Goal: Task Accomplishment & Management: Use online tool/utility

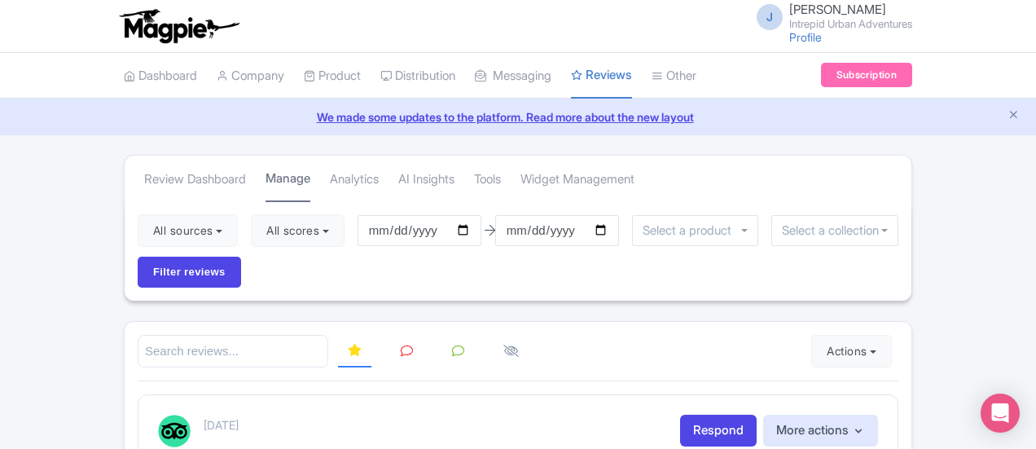
click at [265, 178] on link "Manage" at bounding box center [287, 179] width 45 height 46
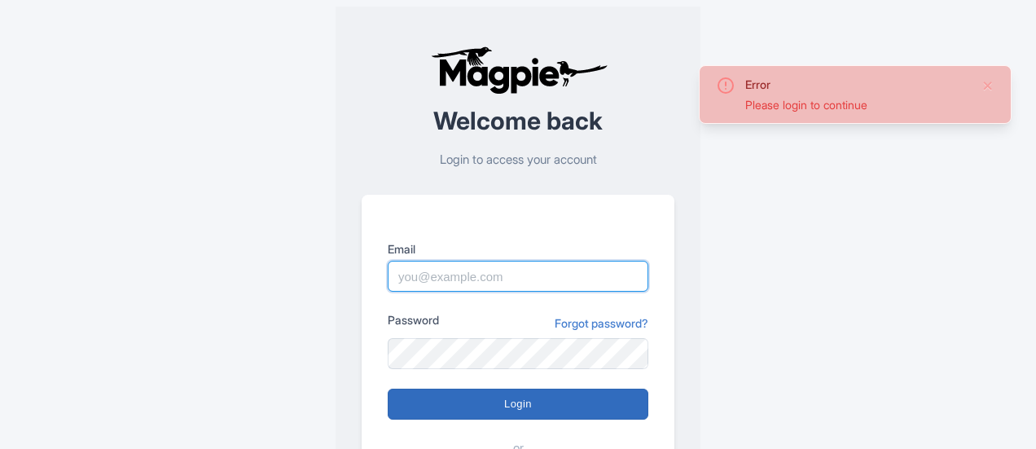
type input "josh.carr@intrepidtravel.com"
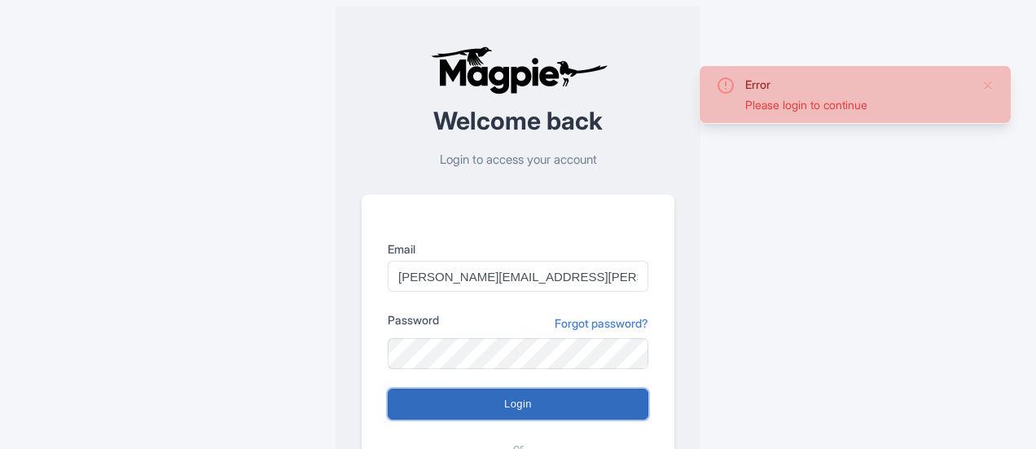
click at [528, 417] on input "Login" at bounding box center [518, 403] width 261 height 31
type input "Logging in..."
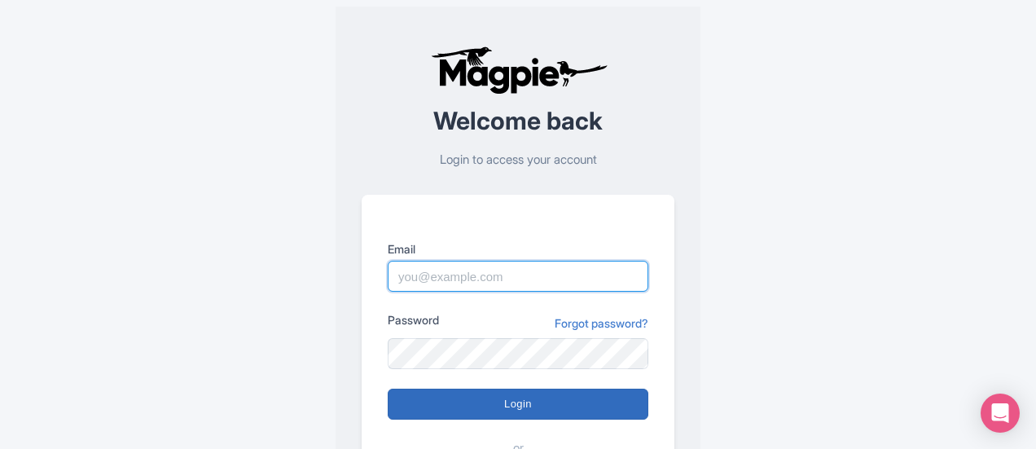
type input "josh.carr@intrepidtravel.com"
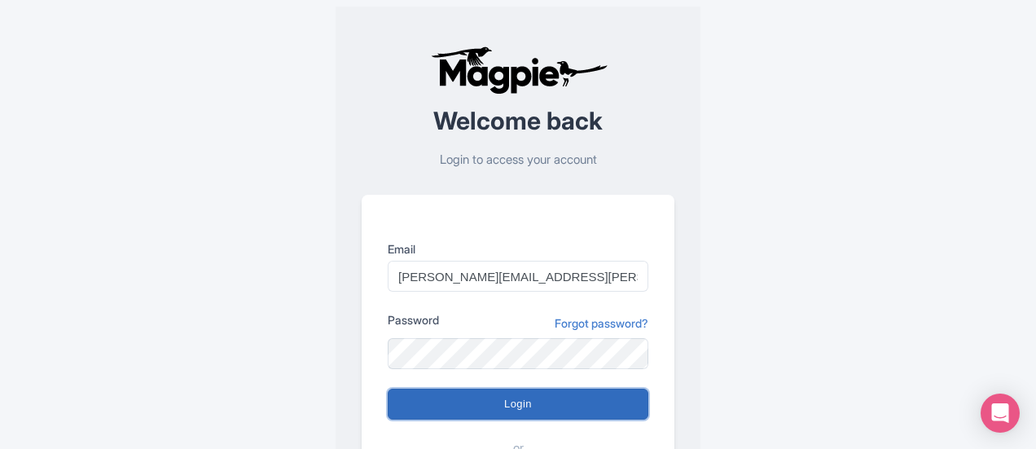
click at [506, 408] on input "Login" at bounding box center [518, 403] width 261 height 31
type input "Logging in..."
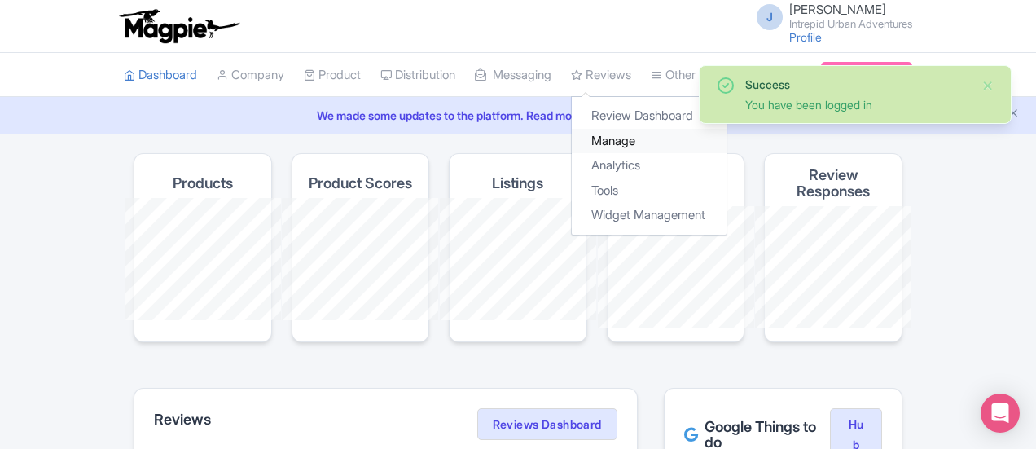
click at [572, 139] on link "Manage" at bounding box center [649, 141] width 155 height 25
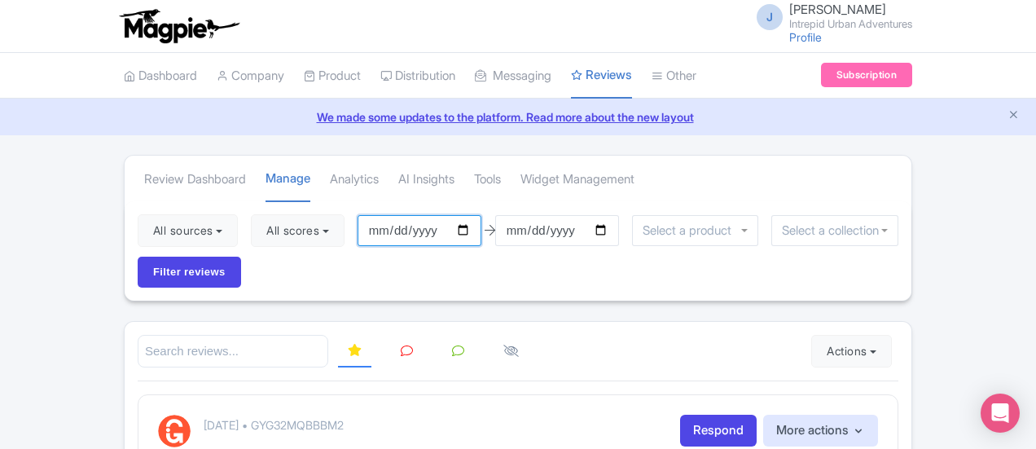
click at [373, 229] on input "2025-07-01" at bounding box center [419, 230] width 124 height 31
click at [370, 230] on input "[DATE]" at bounding box center [419, 230] width 124 height 31
type input "[DATE]"
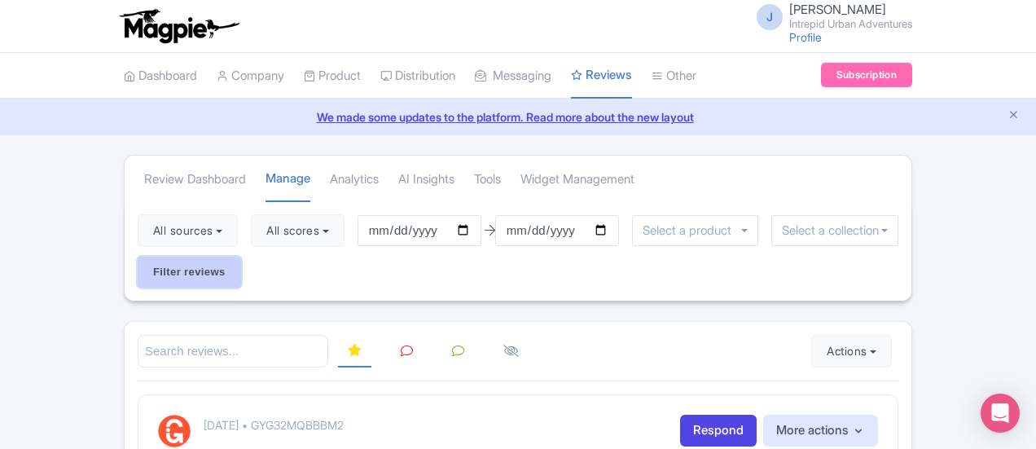
click at [241, 256] on input "Filter reviews" at bounding box center [189, 271] width 103 height 31
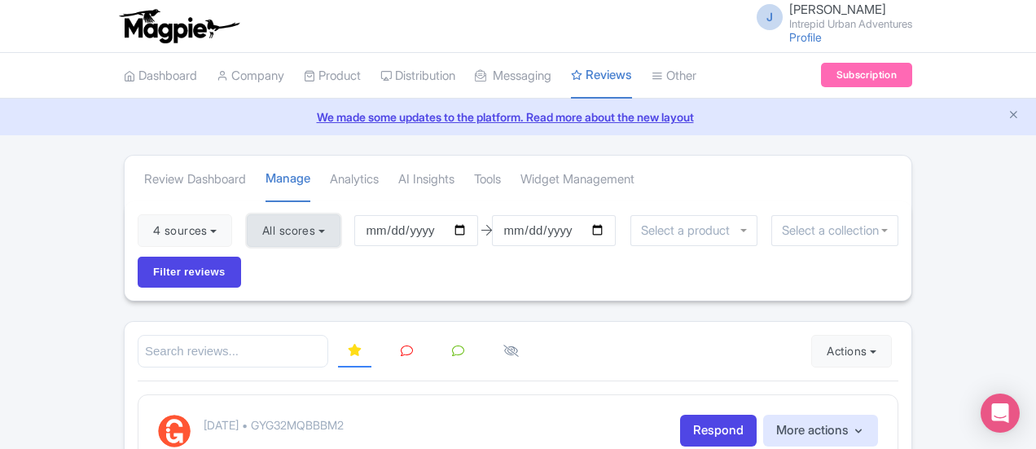
click at [247, 235] on button "All scores" at bounding box center [294, 230] width 94 height 33
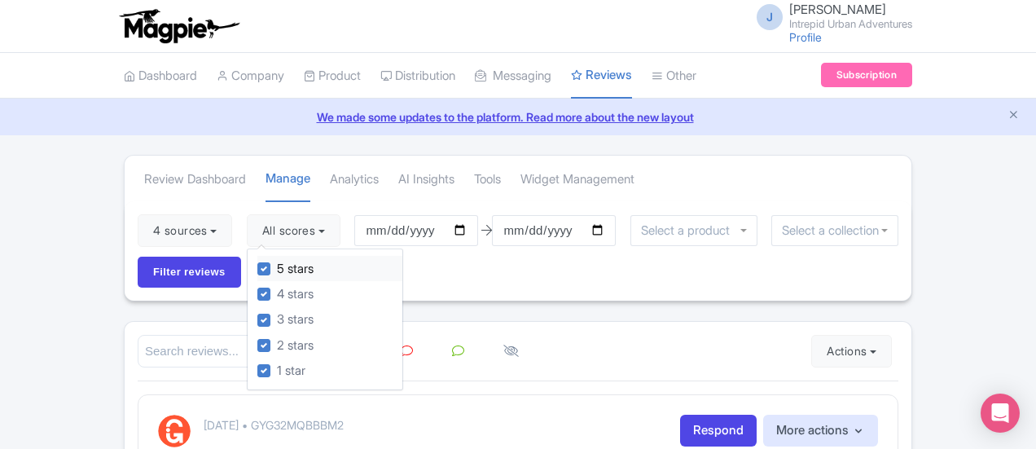
click at [277, 266] on label "5 stars" at bounding box center [295, 269] width 37 height 19
click at [277, 266] on input "5 stars" at bounding box center [282, 264] width 11 height 11
checkbox input "false"
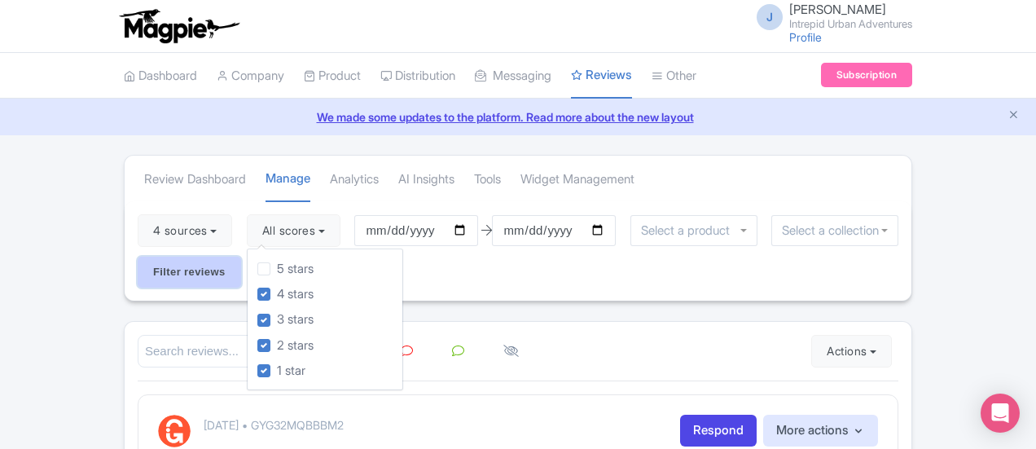
click at [241, 256] on input "Filter reviews" at bounding box center [189, 271] width 103 height 31
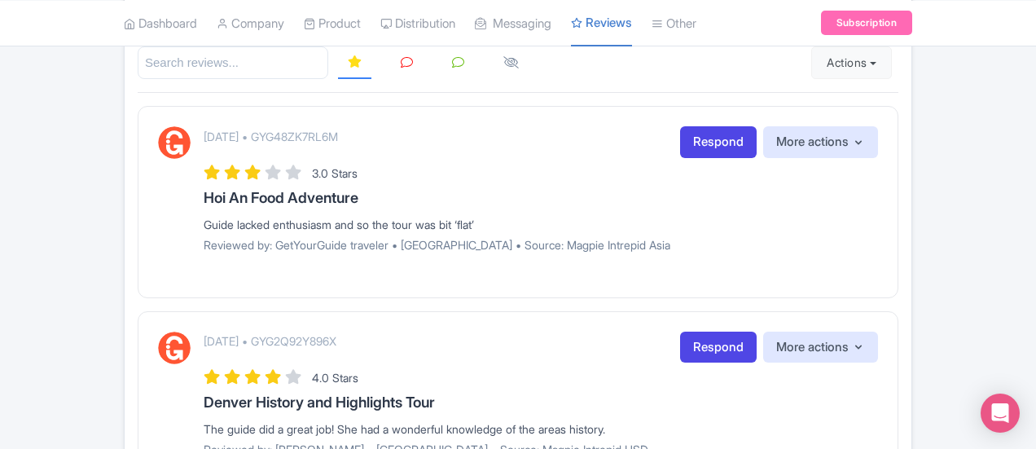
scroll to position [289, 0]
drag, startPoint x: 283, startPoint y: 178, endPoint x: 293, endPoint y: 187, distance: 13.8
click at [293, 215] on div "Guide lacked enthusiasm and so the tour was bit ‘flat’" at bounding box center [541, 223] width 674 height 17
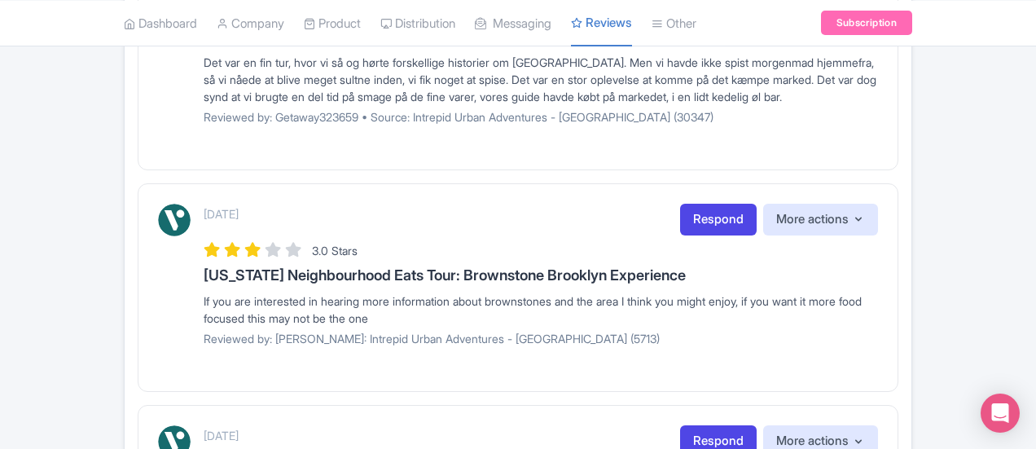
scroll to position [1303, 0]
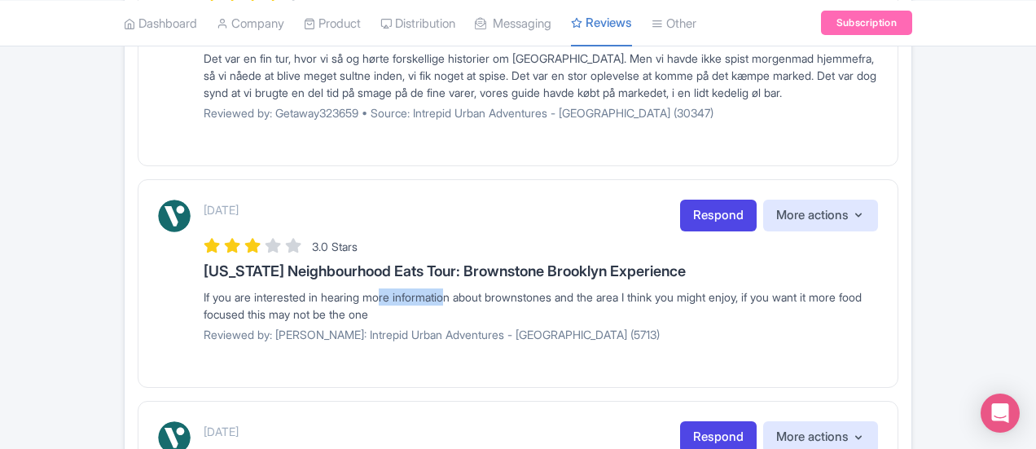
drag, startPoint x: 267, startPoint y: 235, endPoint x: 335, endPoint y: 235, distance: 68.4
click at [335, 288] on div "If you are interested in hearing more information about brownstones and the are…" at bounding box center [541, 305] width 674 height 34
click at [569, 288] on div "If you are interested in hearing more information about brownstones and the are…" at bounding box center [541, 305] width 674 height 34
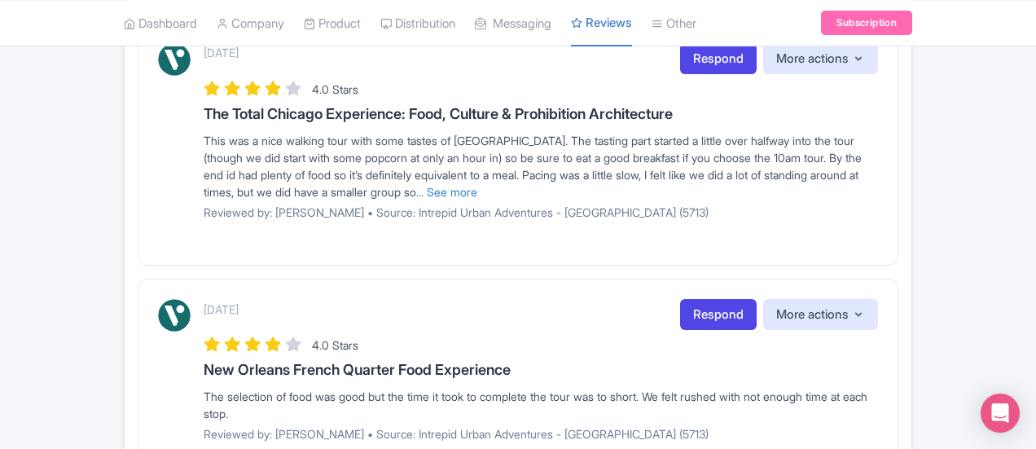
scroll to position [2200, 0]
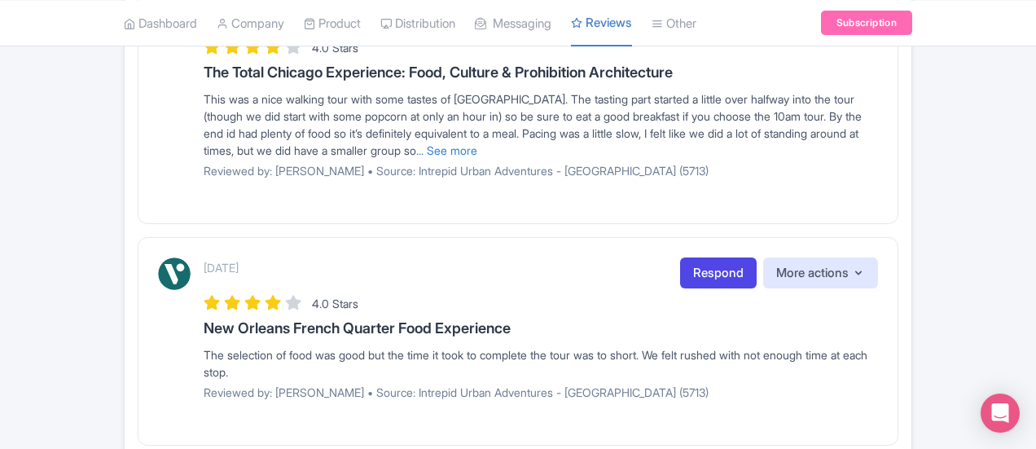
click at [228, 346] on div "The selection of food was good but the time it took to complete the tour was to…" at bounding box center [541, 363] width 674 height 34
click at [394, 384] on p "Reviewed by: Richard_R • Source: Intrepid Urban Adventures - USA (5713)" at bounding box center [541, 392] width 674 height 17
click at [476, 346] on div "The selection of food was good but the time it took to complete the tour was to…" at bounding box center [541, 363] width 674 height 34
drag, startPoint x: 399, startPoint y: 240, endPoint x: 414, endPoint y: 240, distance: 15.5
click at [414, 346] on div "The selection of food was good but the time it took to complete the tour was to…" at bounding box center [541, 363] width 674 height 34
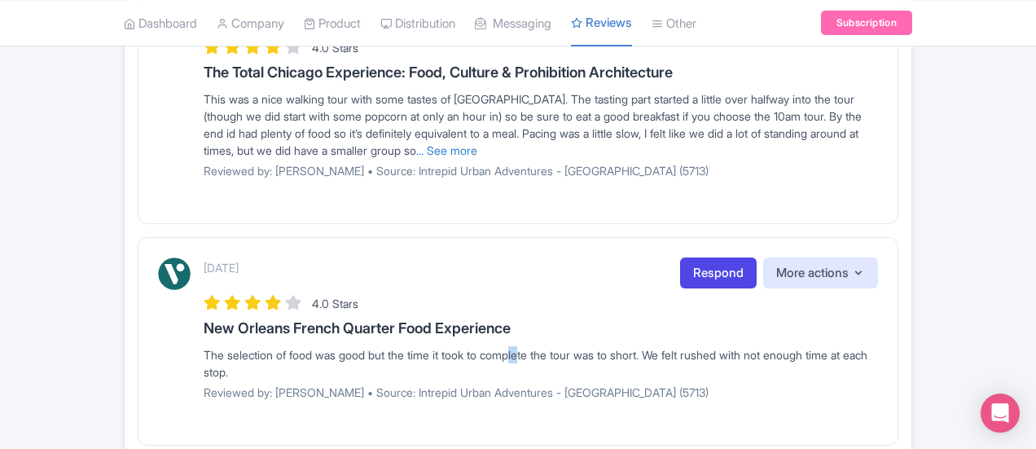
click at [414, 346] on div "The selection of food was good but the time it took to complete the tour was to…" at bounding box center [541, 363] width 674 height 34
click at [598, 384] on p "Reviewed by: Richard_R • Source: Intrepid Urban Adventures - USA (5713)" at bounding box center [541, 392] width 674 height 17
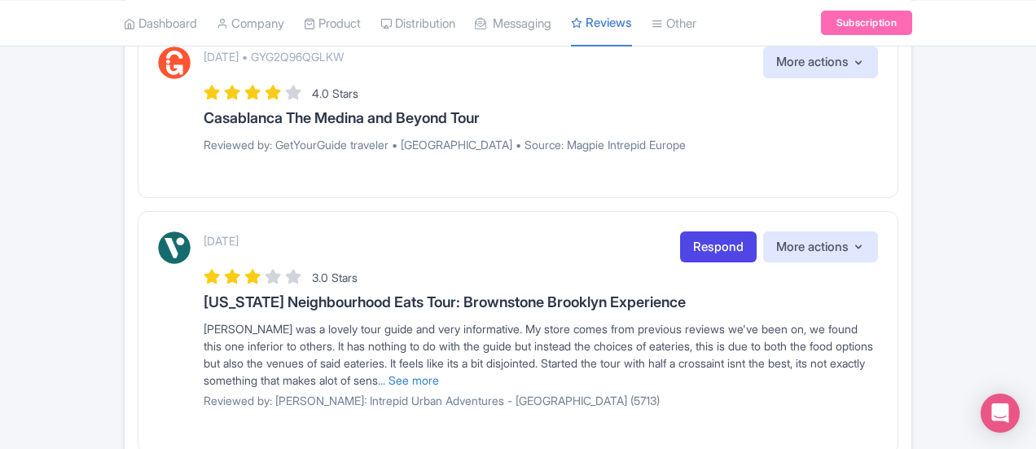
scroll to position [380, 0]
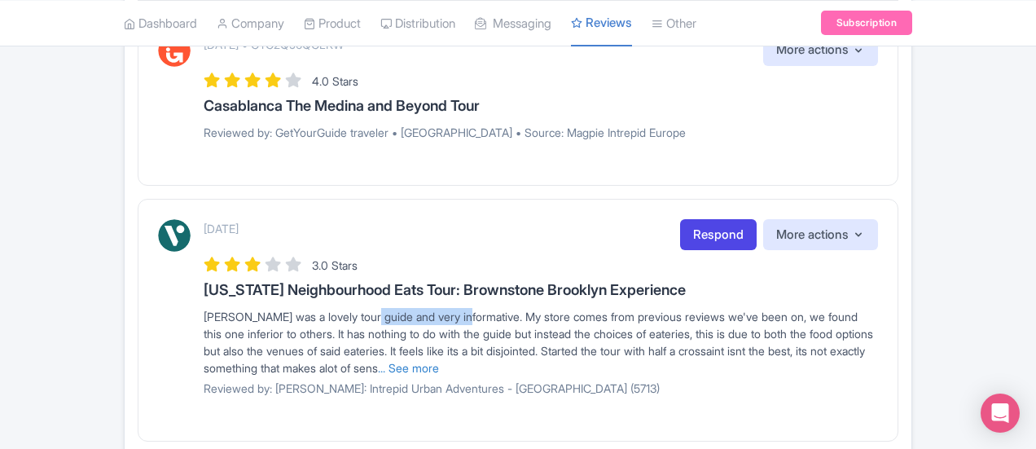
drag, startPoint x: 249, startPoint y: 277, endPoint x: 346, endPoint y: 276, distance: 96.9
click at [346, 308] on div "Alex was a lovely tour guide and very informative. My store comes from previous…" at bounding box center [541, 342] width 674 height 68
click at [482, 308] on div "Alex was a lovely tour guide and very informative. My store comes from previous…" at bounding box center [541, 342] width 674 height 68
drag, startPoint x: 435, startPoint y: 273, endPoint x: 554, endPoint y: 281, distance: 119.2
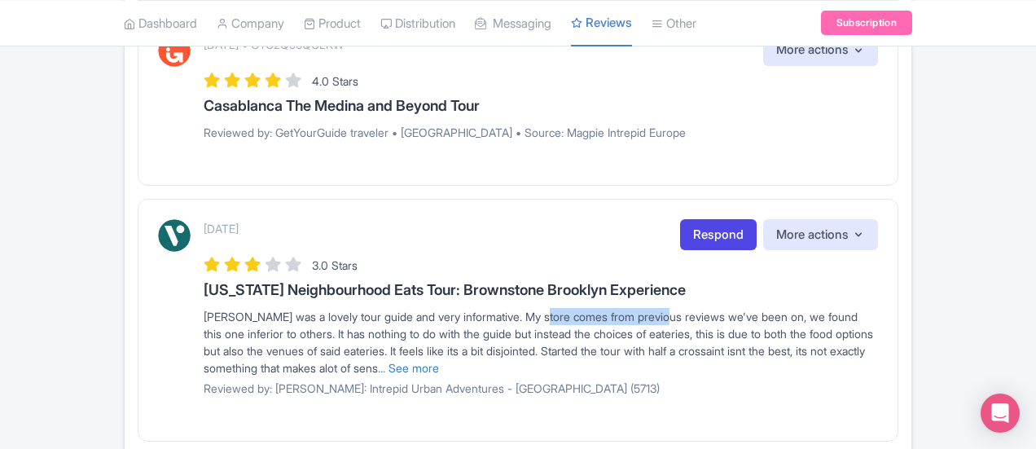
click at [554, 308] on div "Alex was a lovely tour guide and very informative. My store comes from previous…" at bounding box center [541, 342] width 674 height 68
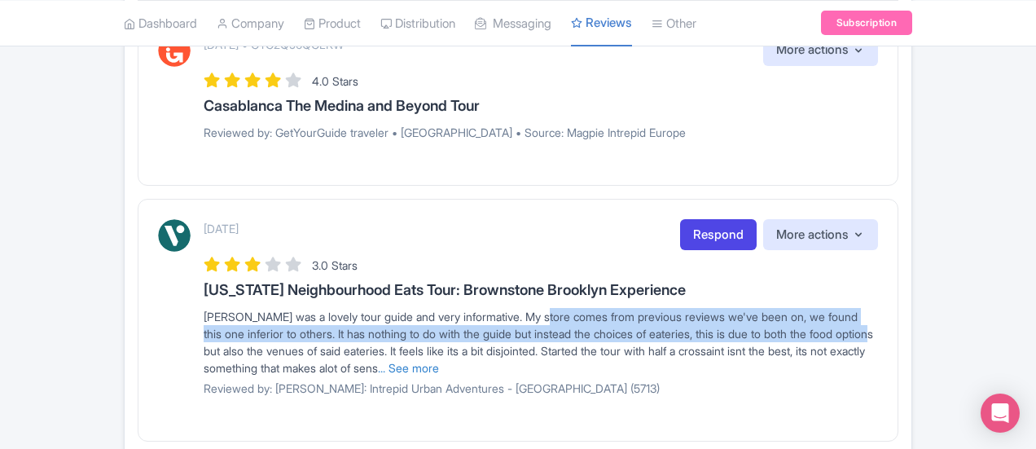
click at [554, 308] on div "Alex was a lovely tour guide and very informative. My store comes from previous…" at bounding box center [541, 342] width 674 height 68
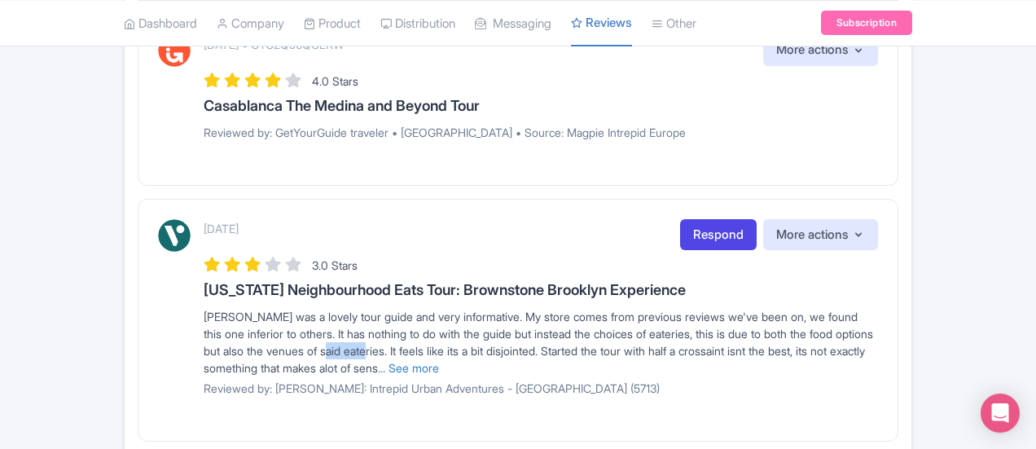
drag, startPoint x: 695, startPoint y: 284, endPoint x: 730, endPoint y: 297, distance: 36.6
click at [730, 308] on div "Alex was a lovely tour guide and very informative. My store comes from previous…" at bounding box center [541, 342] width 674 height 68
drag, startPoint x: 213, startPoint y: 309, endPoint x: 270, endPoint y: 309, distance: 57.0
click at [270, 309] on div "Alex was a lovely tour guide and very informative. My store comes from previous…" at bounding box center [541, 342] width 674 height 68
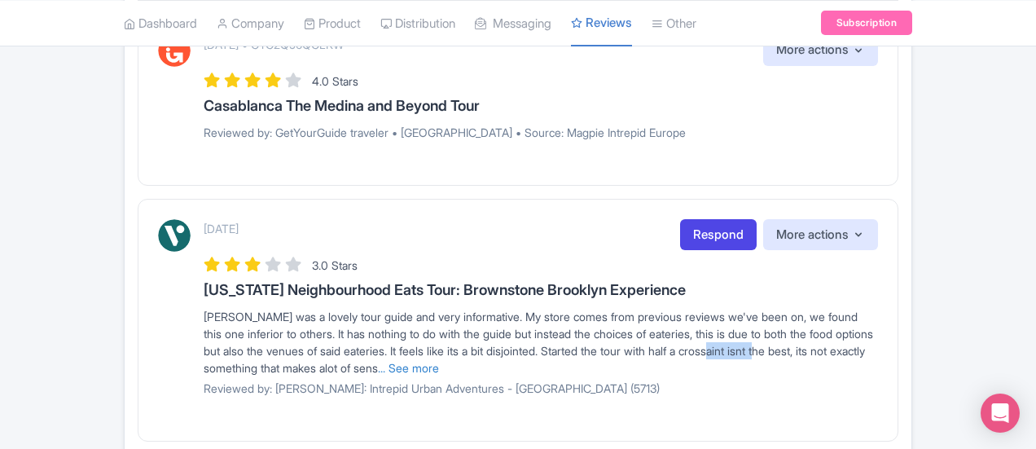
click at [270, 309] on div "Alex was a lovely tour guide and very informative. My store comes from previous…" at bounding box center [541, 342] width 674 height 68
click at [317, 308] on div "Alex was a lovely tour guide and very informative. My store comes from previous…" at bounding box center [541, 342] width 674 height 68
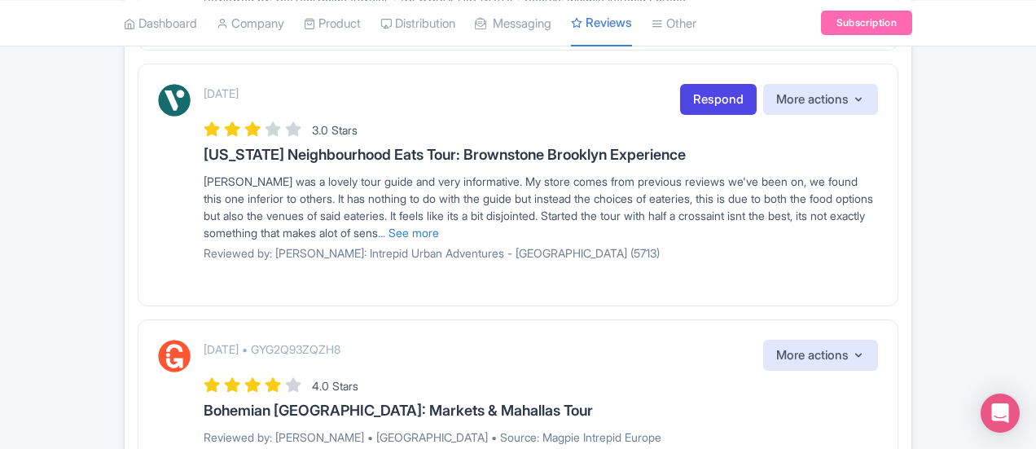
scroll to position [516, 0]
click at [439, 225] on link "... See more" at bounding box center [408, 232] width 61 height 14
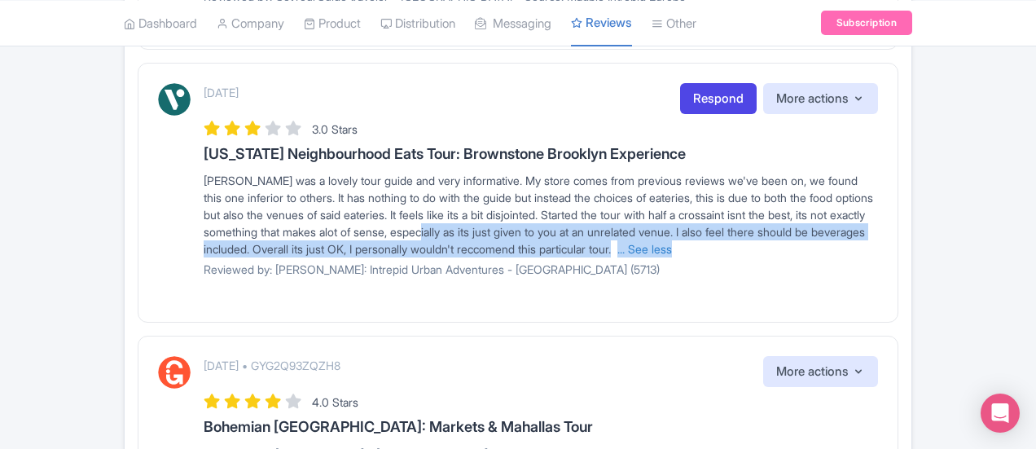
drag, startPoint x: 616, startPoint y: 165, endPoint x: 822, endPoint y: 183, distance: 207.6
click at [822, 183] on div "Alex was a lovely tour guide and very informative. My store comes from previous…" at bounding box center [541, 214] width 674 height 85
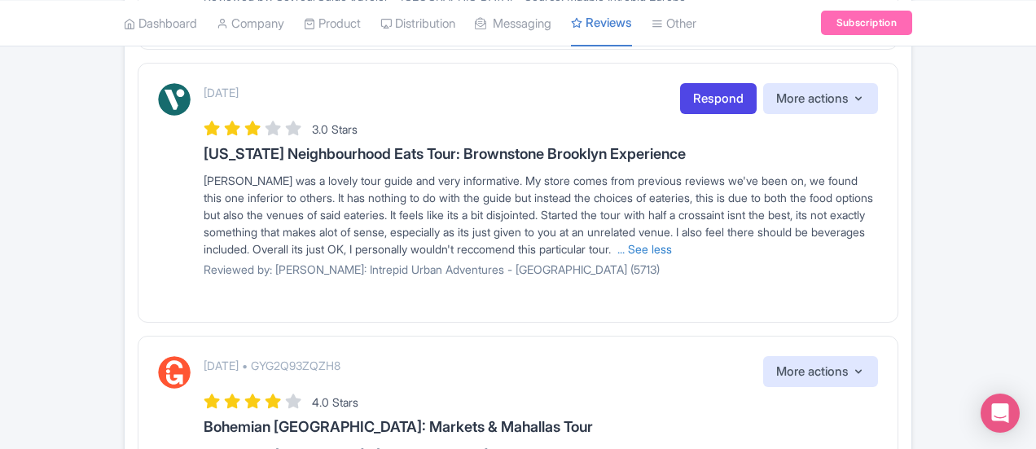
drag, startPoint x: 203, startPoint y: 178, endPoint x: 294, endPoint y: 196, distance: 92.9
click at [294, 196] on div "September 12, 2025 Respond More actions Hide from this page Hide from review wi…" at bounding box center [541, 186] width 674 height 206
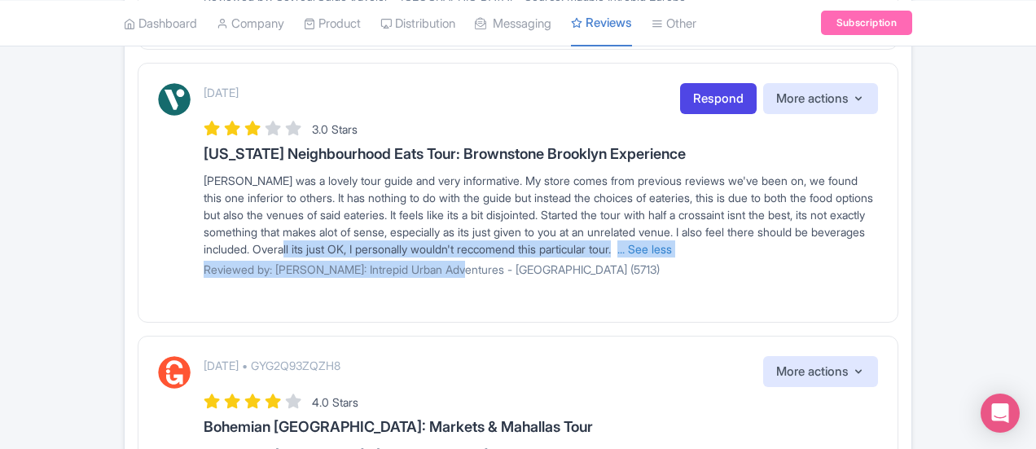
drag, startPoint x: 264, startPoint y: 190, endPoint x: 339, endPoint y: 196, distance: 75.2
click at [339, 196] on div "September 12, 2025 Respond More actions Hide from this page Hide from review wi…" at bounding box center [541, 186] width 674 height 206
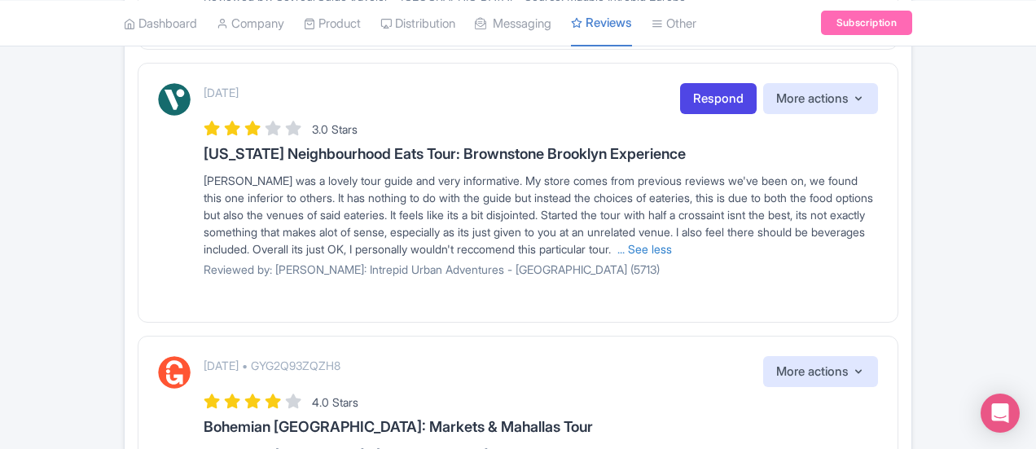
click at [483, 189] on span "Alex was a lovely tour guide and very informative. My store comes from previous…" at bounding box center [538, 214] width 669 height 82
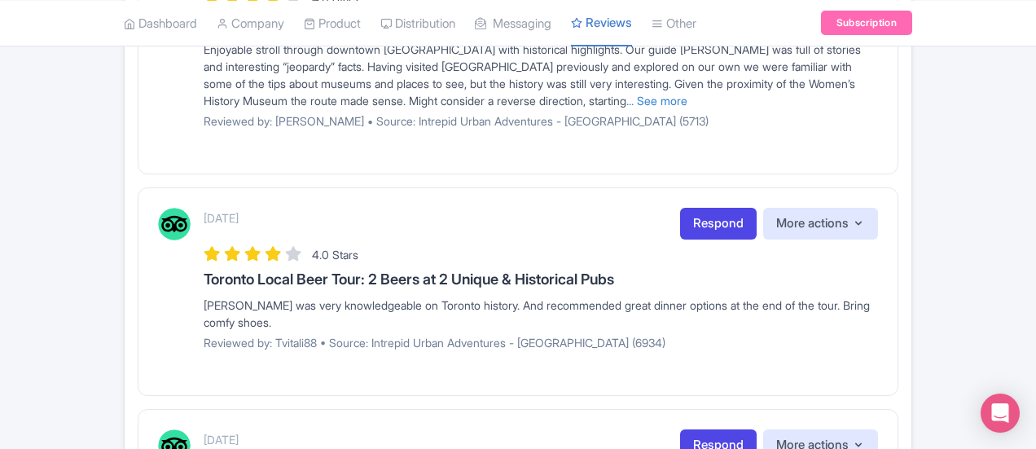
scroll to position [1106, 0]
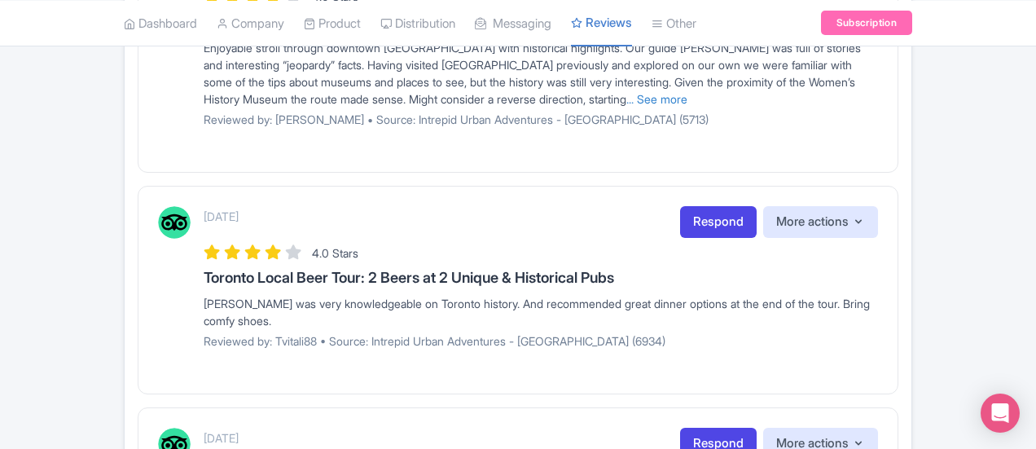
click at [313, 295] on div "Joann was very knowledgeable on Toronto history. And recommended great dinner o…" at bounding box center [541, 312] width 674 height 34
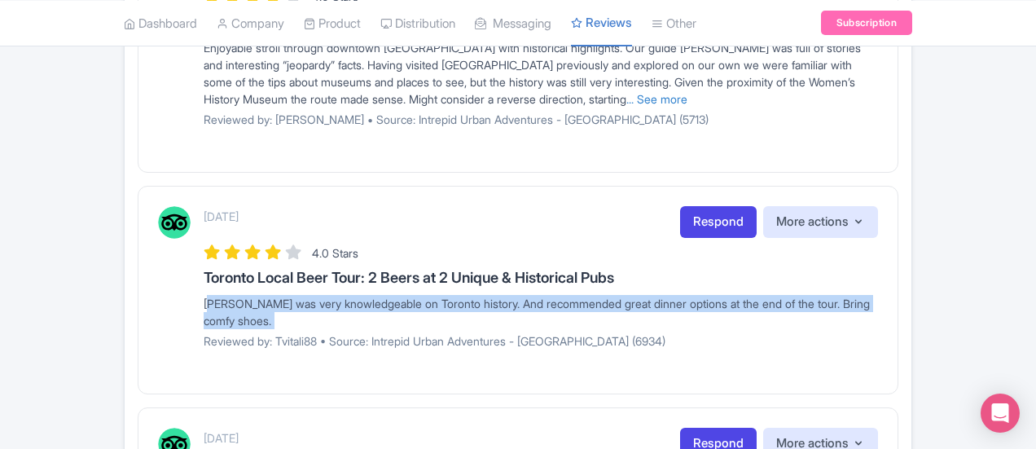
click at [313, 295] on div "Joann was very knowledgeable on Toronto history. And recommended great dinner o…" at bounding box center [541, 312] width 674 height 34
click at [311, 295] on div "Joann was very knowledgeable on Toronto history. And recommended great dinner o…" at bounding box center [541, 312] width 674 height 34
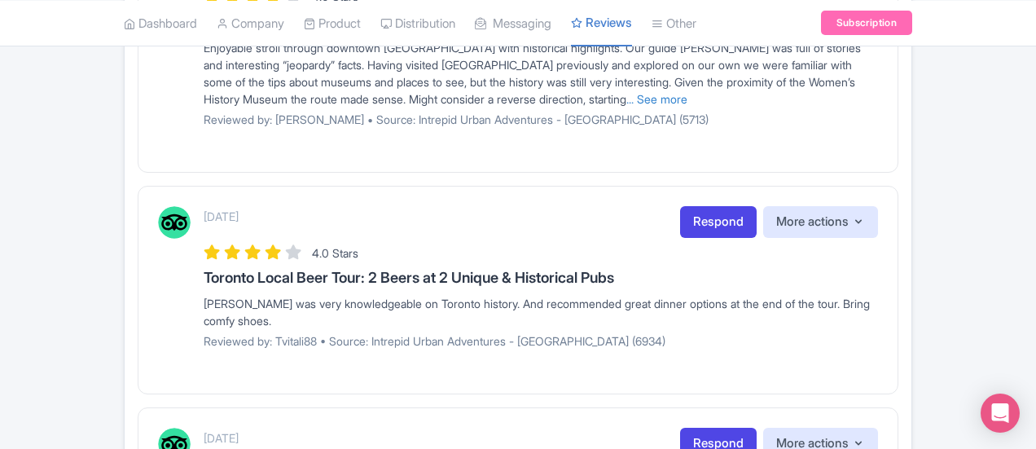
click at [493, 295] on div "Joann was very knowledgeable on Toronto history. And recommended great dinner o…" at bounding box center [541, 312] width 674 height 34
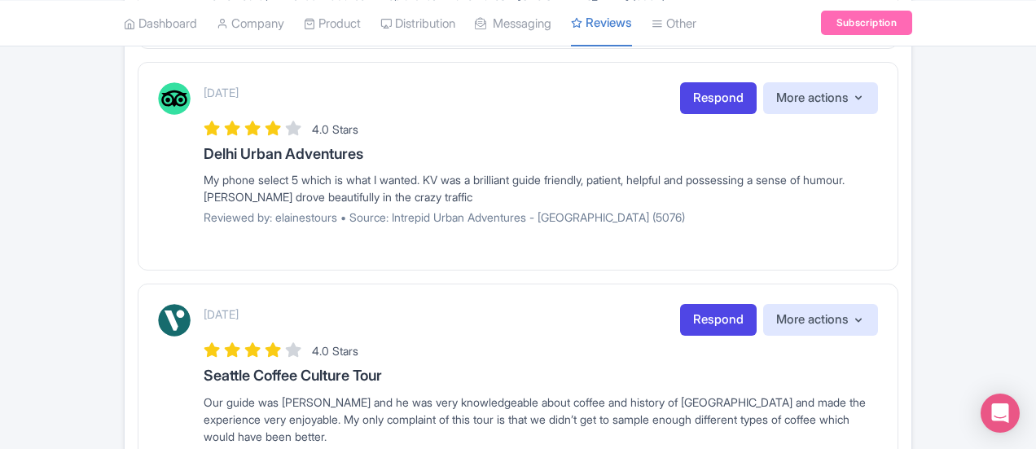
scroll to position [1453, 0]
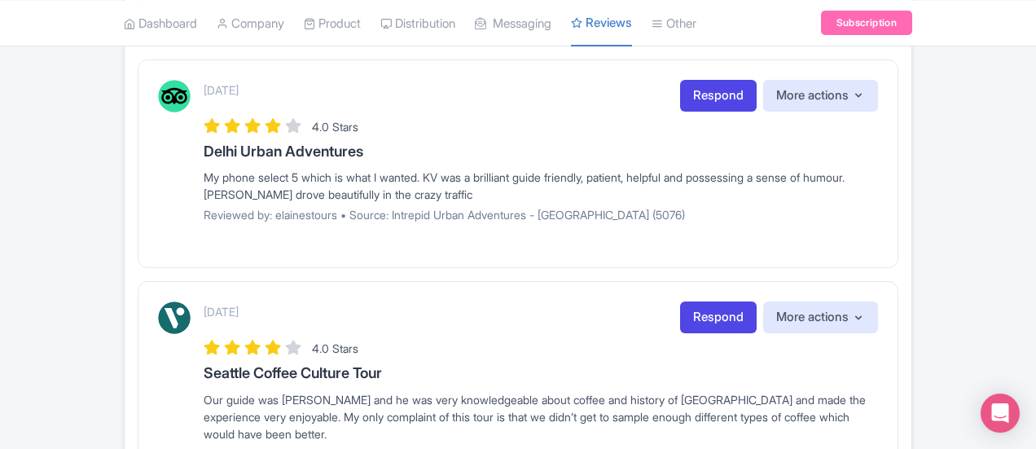
click at [278, 169] on div "My phone select 5 which is what I wanted. KV was a brilliant guide friendly, pa…" at bounding box center [541, 186] width 674 height 34
drag, startPoint x: 329, startPoint y: 84, endPoint x: 358, endPoint y: 90, distance: 29.9
click at [358, 169] on div "My phone select 5 which is what I wanted. KV was a brilliant guide friendly, pa…" at bounding box center [541, 186] width 674 height 34
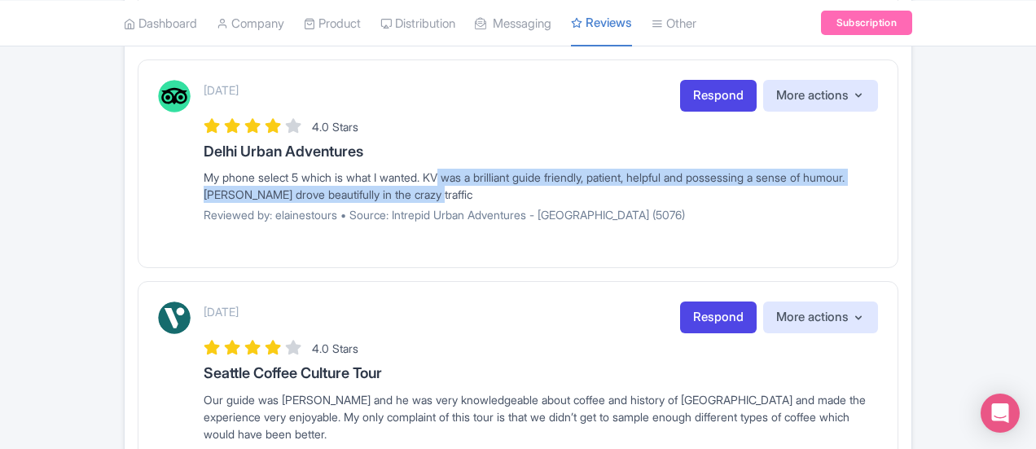
click at [358, 169] on div "My phone select 5 which is what I wanted. KV was a brilliant guide friendly, pa…" at bounding box center [541, 186] width 674 height 34
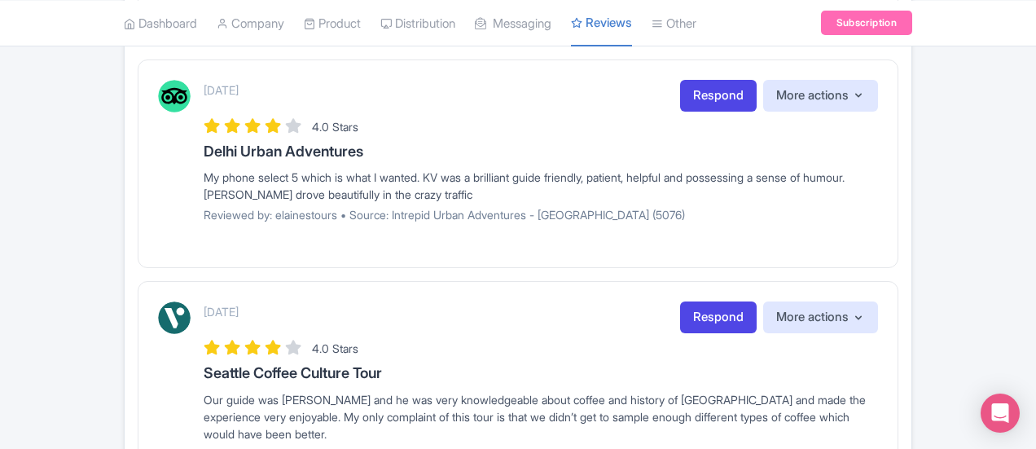
click at [262, 169] on div "My phone select 5 which is what I wanted. KV was a brilliant guide friendly, pa…" at bounding box center [541, 186] width 674 height 34
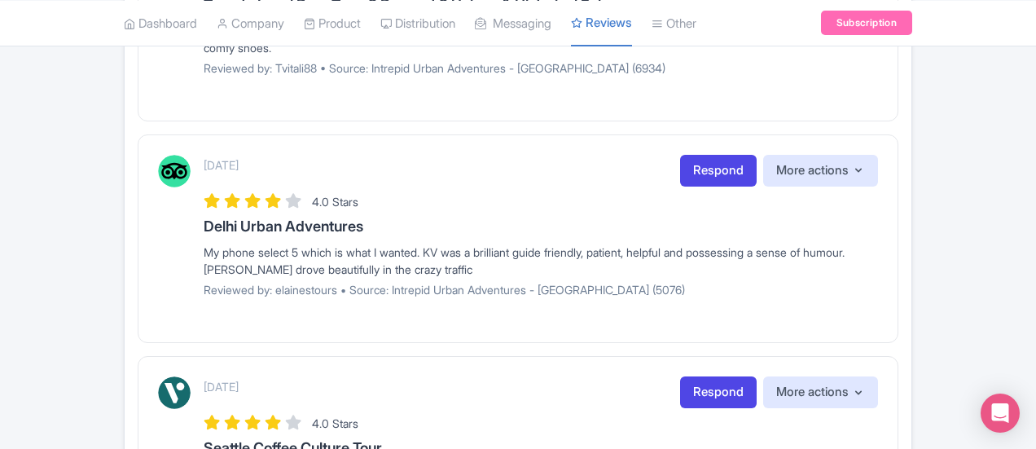
scroll to position [1377, 0]
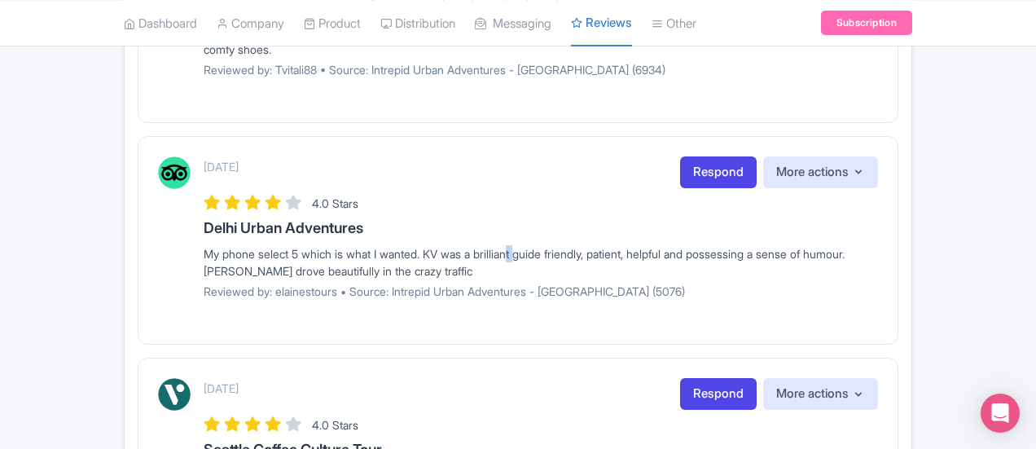
drag, startPoint x: 403, startPoint y: 160, endPoint x: 415, endPoint y: 164, distance: 13.2
click at [415, 245] on div "My phone select 5 which is what I wanted. KV was a brilliant guide friendly, pa…" at bounding box center [541, 262] width 674 height 34
drag, startPoint x: 375, startPoint y: 156, endPoint x: 389, endPoint y: 159, distance: 14.1
click at [389, 245] on div "My phone select 5 which is what I wanted. KV was a brilliant guide friendly, pa…" at bounding box center [541, 262] width 674 height 34
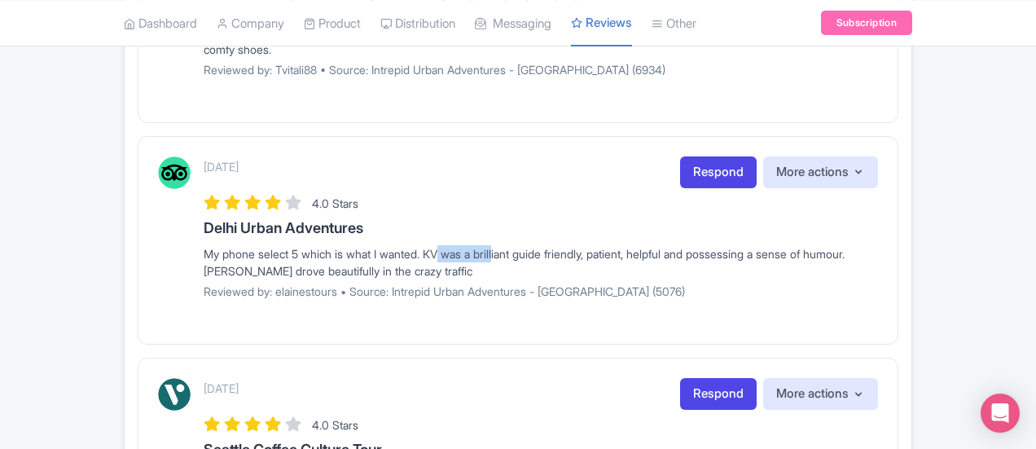
click at [389, 245] on div "My phone select 5 which is what I wanted. KV was a brilliant guide friendly, pa…" at bounding box center [541, 262] width 674 height 34
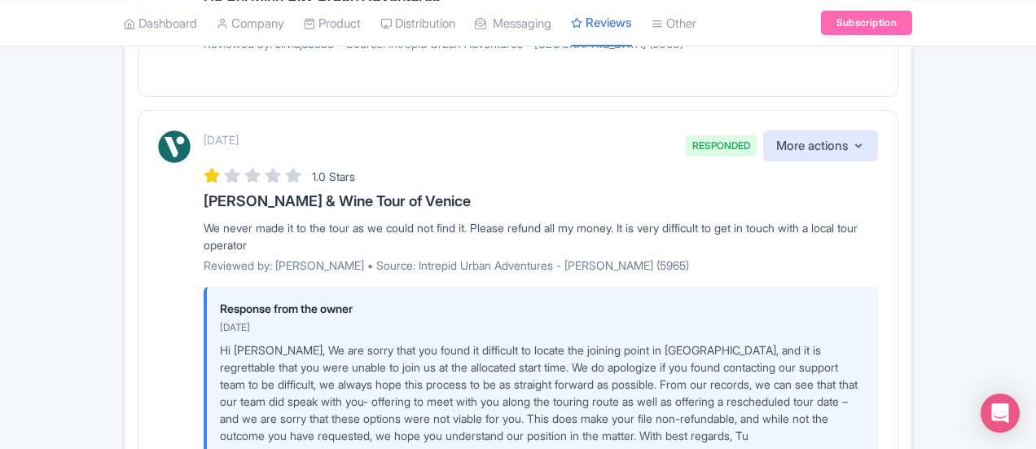
scroll to position [2070, 0]
click at [265, 340] on p "Hi Vernon, We are sorry that you found it difficult to locate the joining point…" at bounding box center [542, 391] width 645 height 103
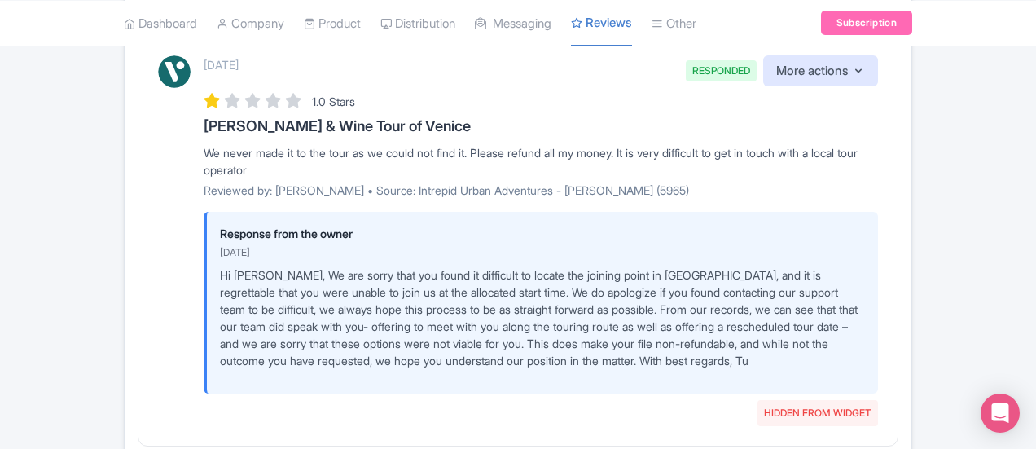
scroll to position [2348, 0]
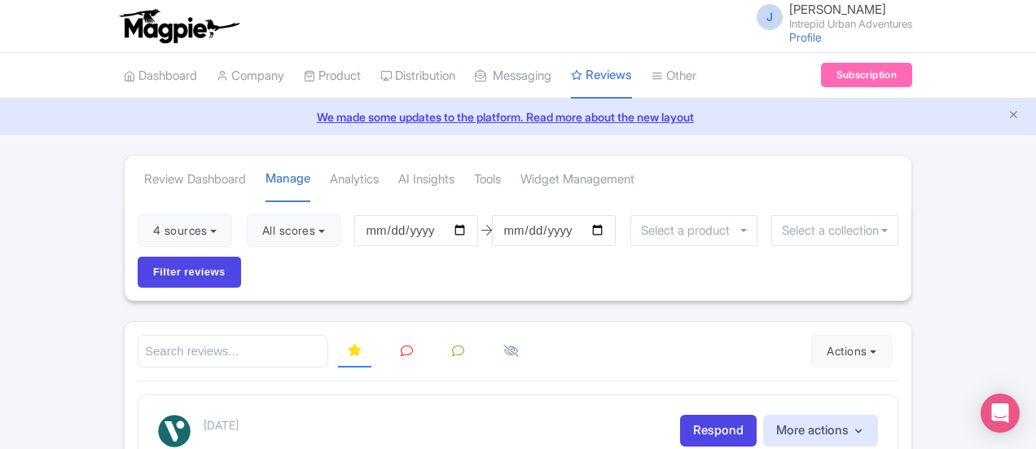
click at [182, 248] on div "4 sources Select all Deselect all Select all Deselect all Urban Adventures - US…" at bounding box center [518, 250] width 787 height 99
click at [247, 239] on button "All scores" at bounding box center [294, 230] width 94 height 33
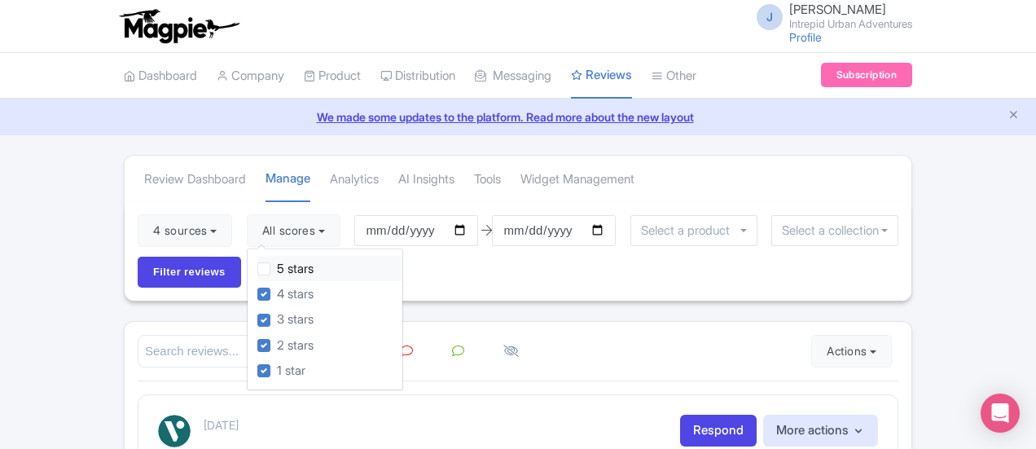
click at [277, 271] on label "5 stars" at bounding box center [295, 269] width 37 height 19
click at [277, 270] on input "5 stars" at bounding box center [282, 264] width 11 height 11
checkbox input "true"
click at [911, 209] on div "4 sources Select all Deselect all Select all Deselect all Urban Adventures - US…" at bounding box center [518, 250] width 787 height 99
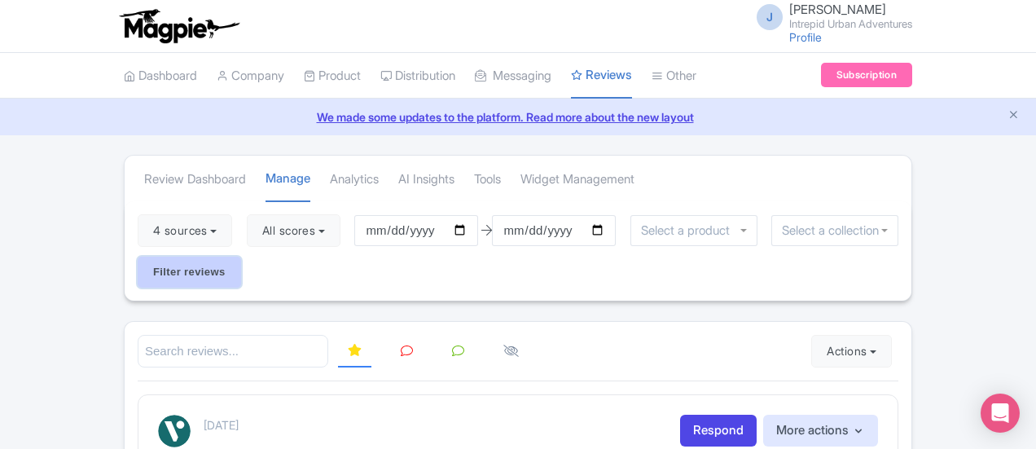
click at [241, 256] on input "Filter reviews" at bounding box center [189, 271] width 103 height 31
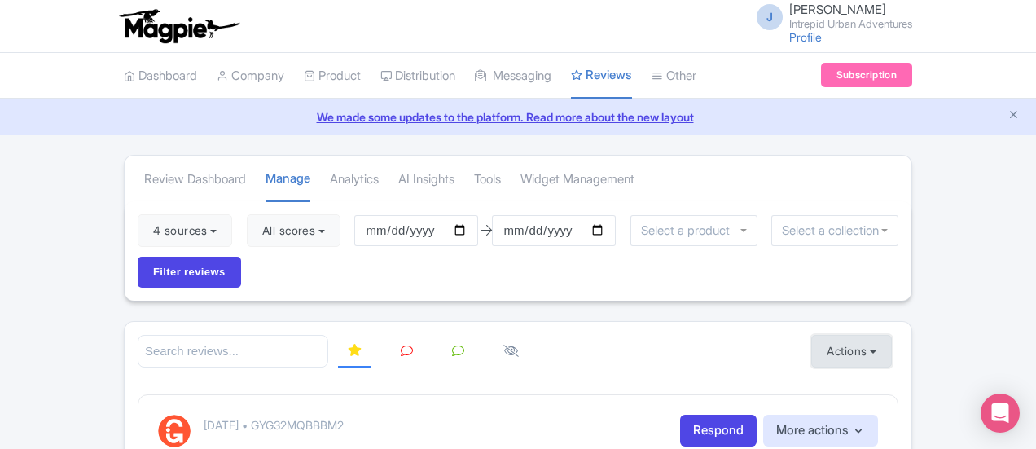
click at [892, 335] on button "Actions" at bounding box center [851, 351] width 81 height 33
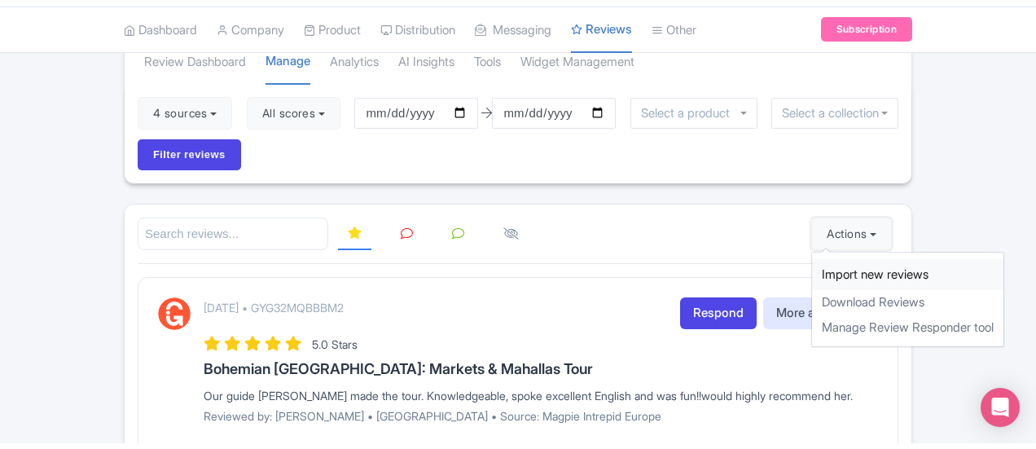
scroll to position [135, 0]
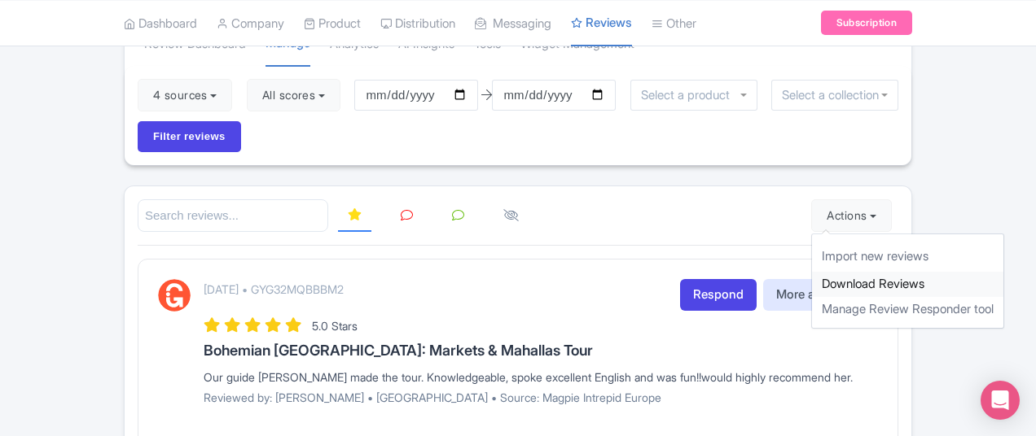
click at [964, 272] on link "Download Reviews" at bounding box center [907, 284] width 191 height 25
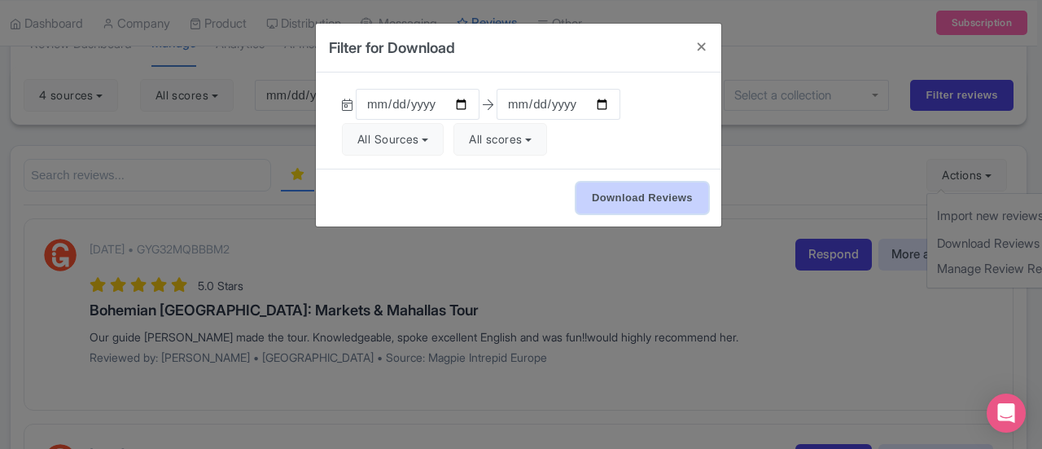
click at [620, 204] on input "Download Reviews" at bounding box center [642, 197] width 132 height 31
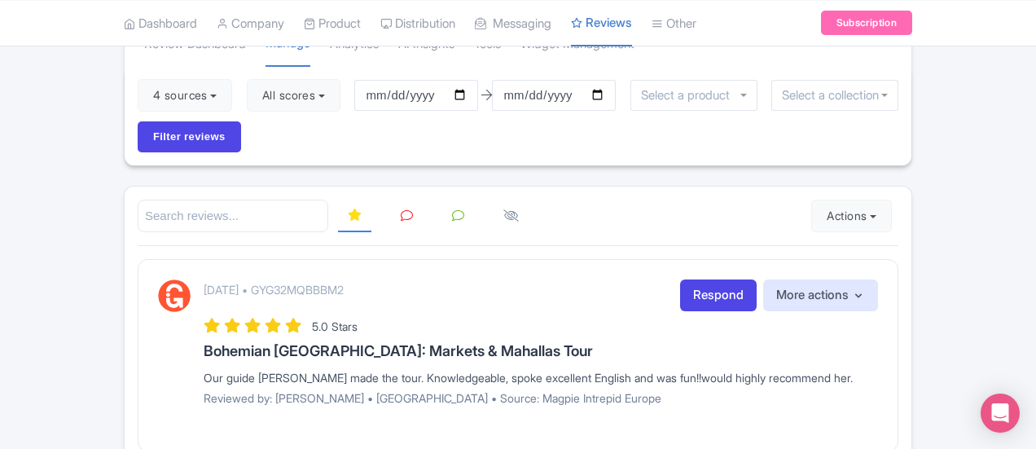
scroll to position [0, 0]
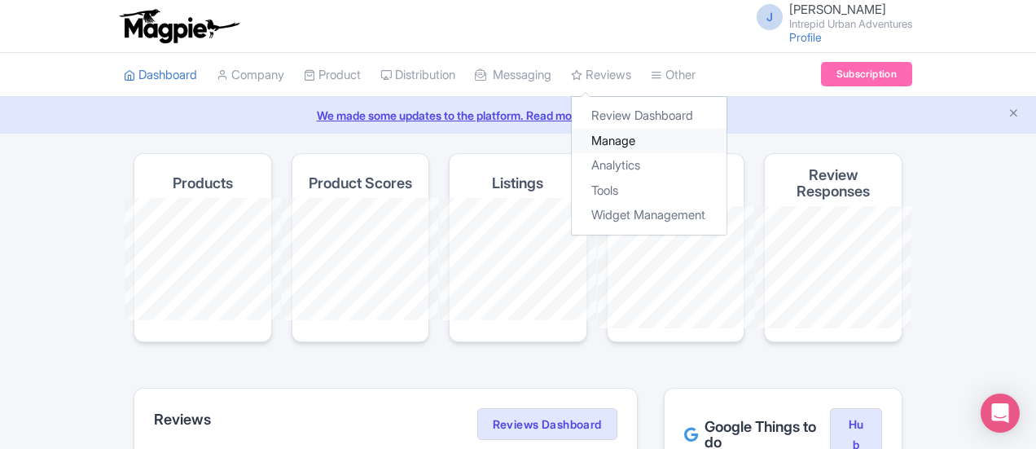
click at [572, 132] on link "Manage" at bounding box center [649, 141] width 155 height 25
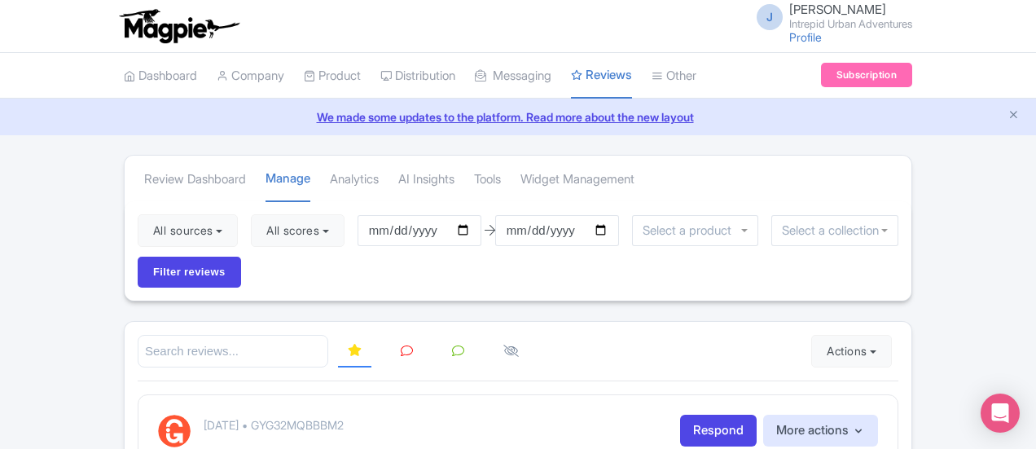
click at [782, 230] on input "select-one" at bounding box center [835, 230] width 106 height 15
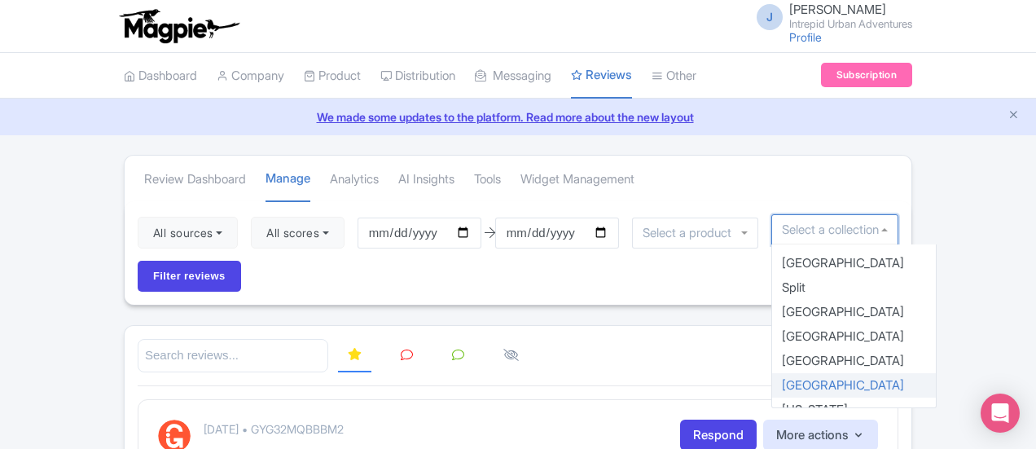
scroll to position [2, 0]
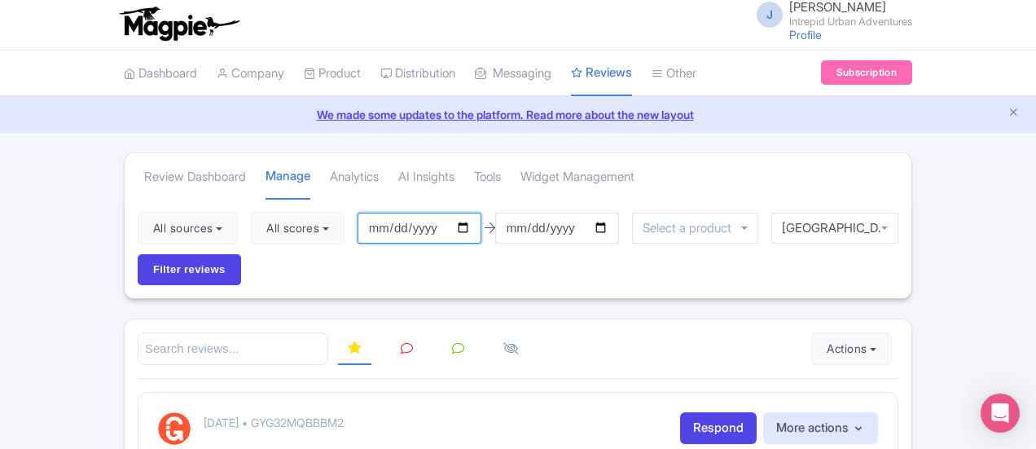
click at [371, 230] on input "2025-07-01" at bounding box center [419, 228] width 124 height 31
type input "[DATE]"
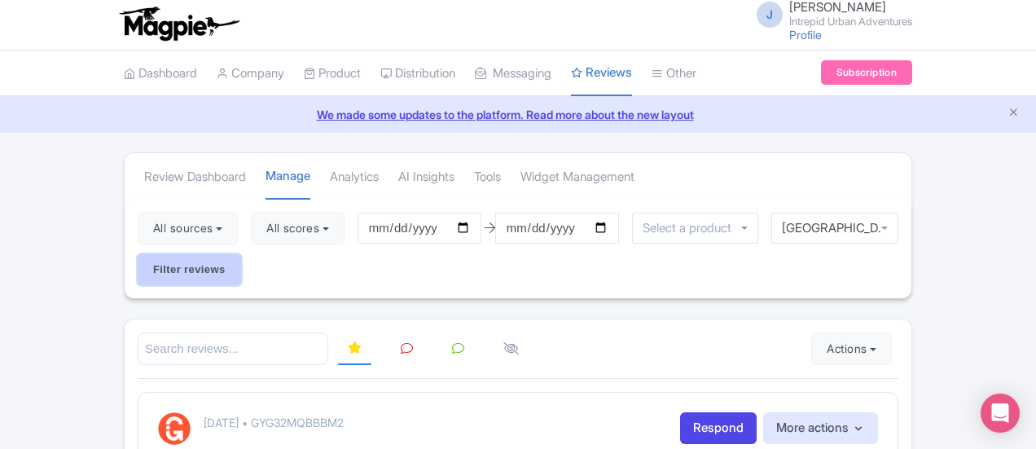
click at [241, 254] on input "Filter reviews" at bounding box center [189, 269] width 103 height 31
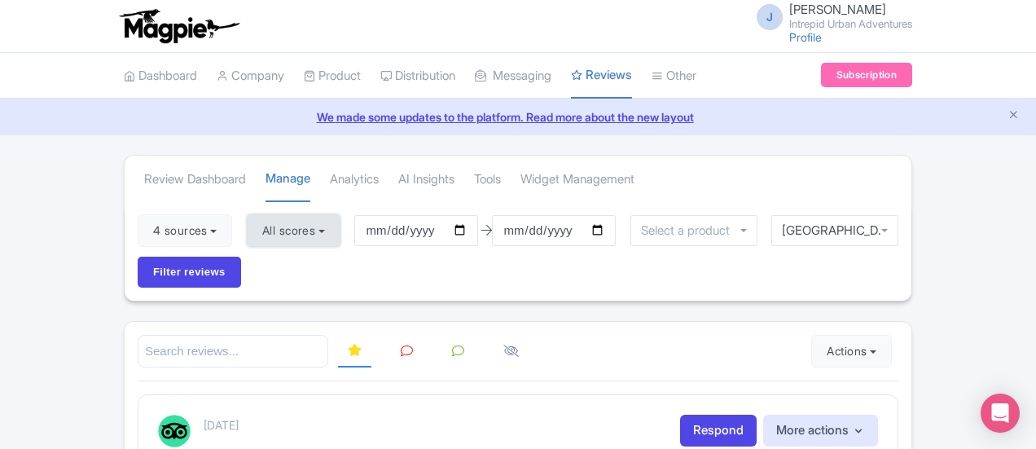
click at [247, 214] on button "All scores" at bounding box center [294, 230] width 94 height 33
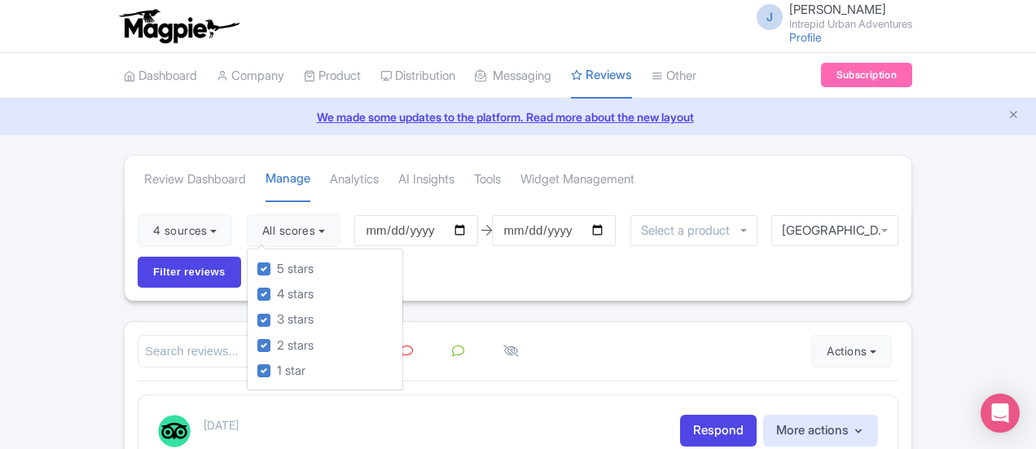
click at [247, 269] on div "5 stars 4 stars 3 stars 2 stars 1 star" at bounding box center [325, 319] width 156 height 142
click at [277, 270] on label "5 stars" at bounding box center [295, 269] width 37 height 19
click at [277, 270] on input "5 stars" at bounding box center [282, 264] width 11 height 11
checkbox input "false"
click at [241, 256] on input "Filter reviews" at bounding box center [189, 271] width 103 height 31
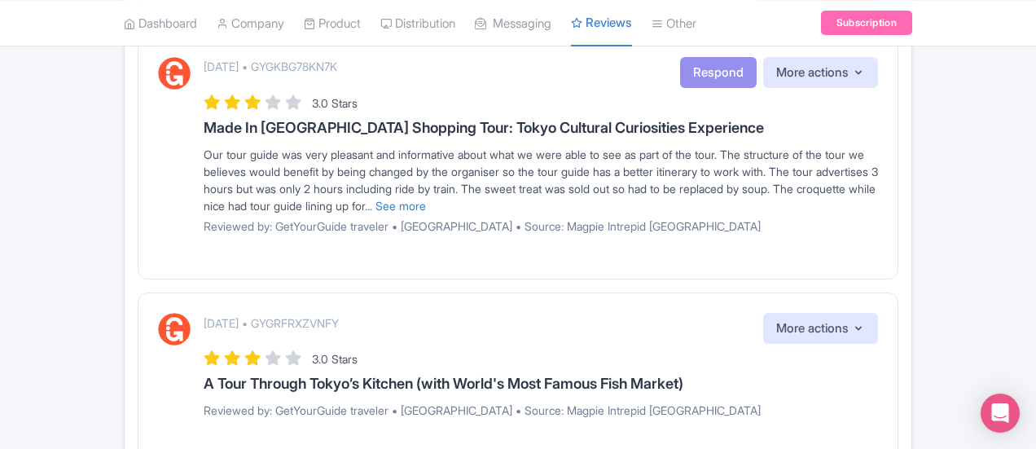
scroll to position [2360, 0]
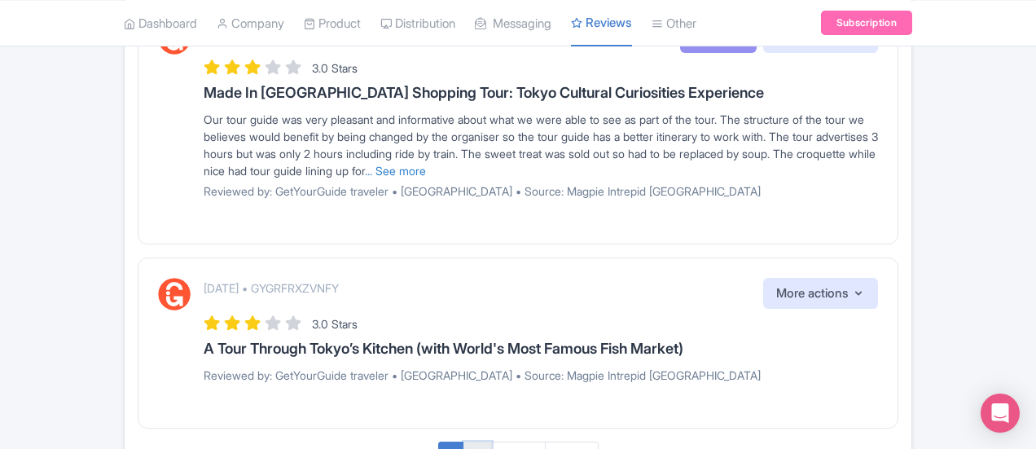
click at [484, 441] on link "2" at bounding box center [477, 456] width 28 height 30
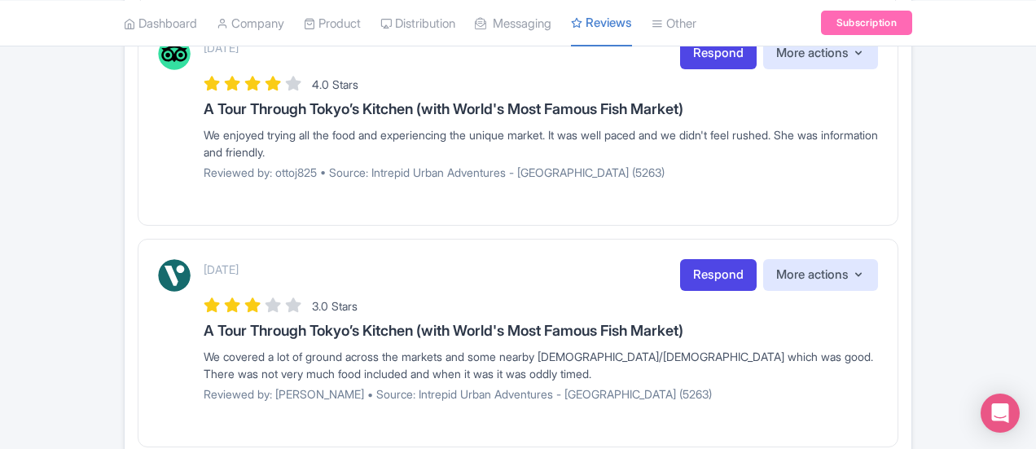
scroll to position [1334, 0]
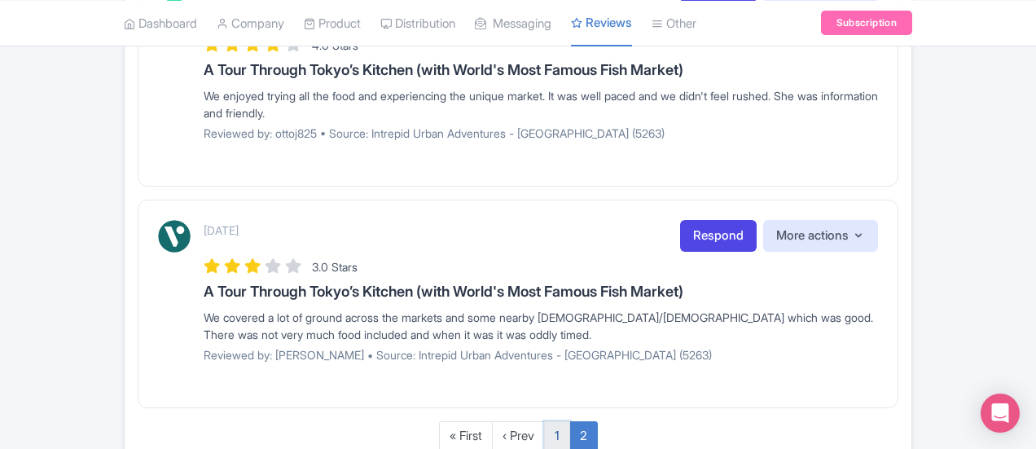
drag, startPoint x: 559, startPoint y: 337, endPoint x: 558, endPoint y: 347, distance: 9.8
click at [558, 421] on link "1" at bounding box center [557, 436] width 26 height 30
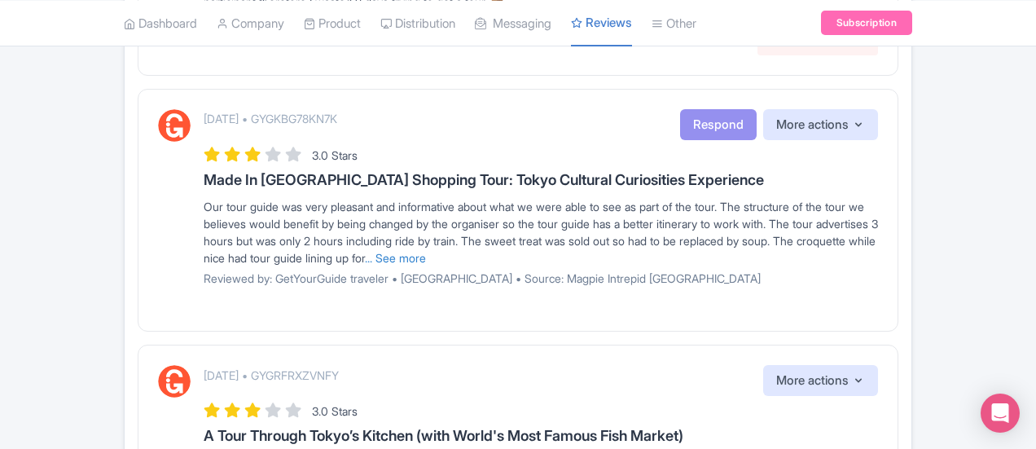
scroll to position [2360, 0]
